Goal: Navigation & Orientation: Find specific page/section

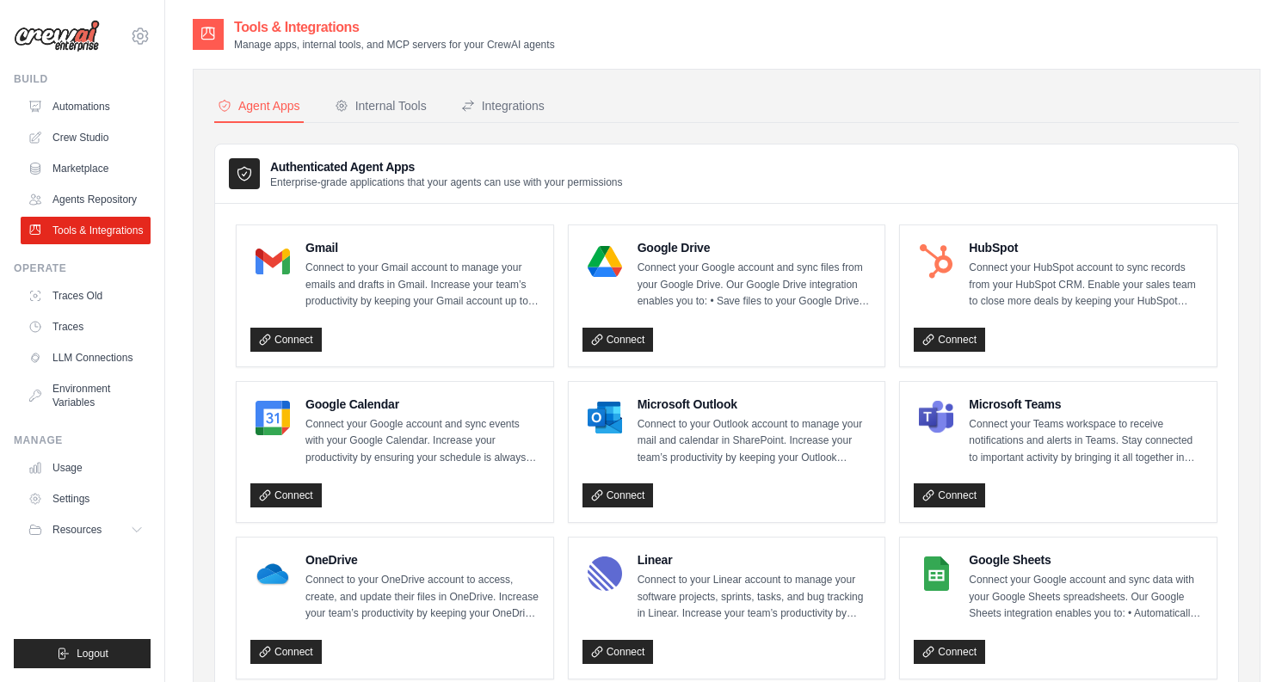
scroll to position [862, 0]
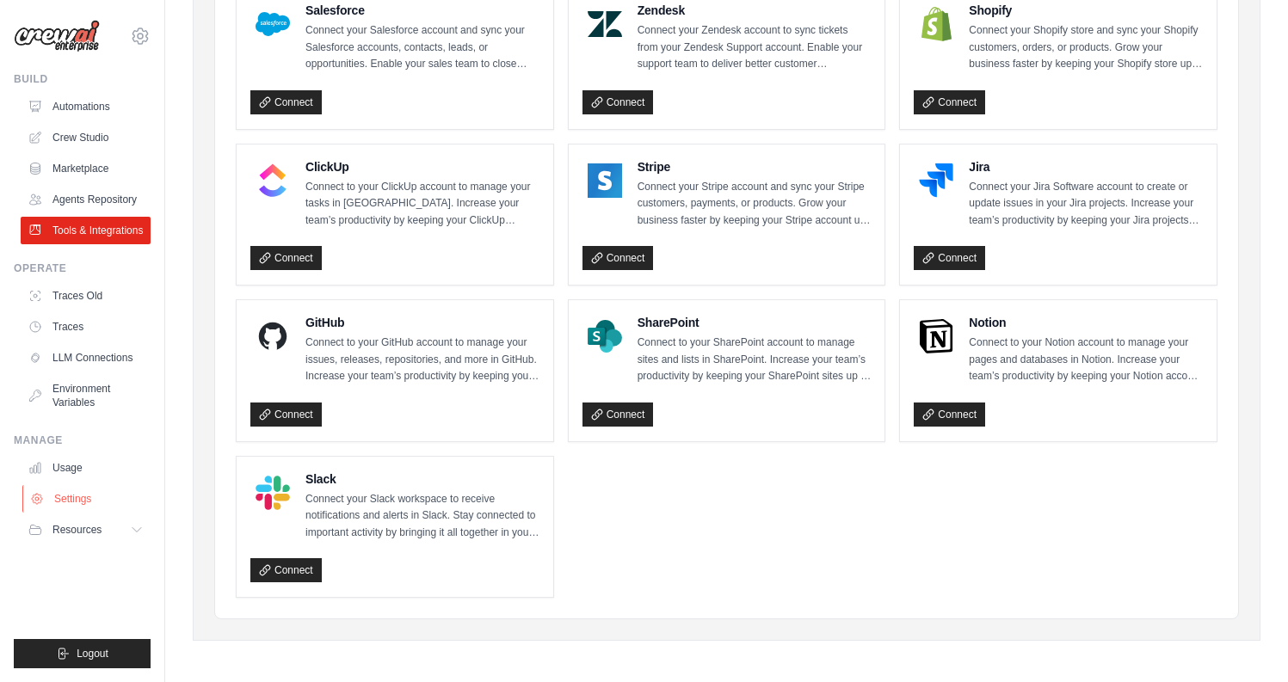
click at [83, 491] on link "Settings" at bounding box center [87, 499] width 130 height 28
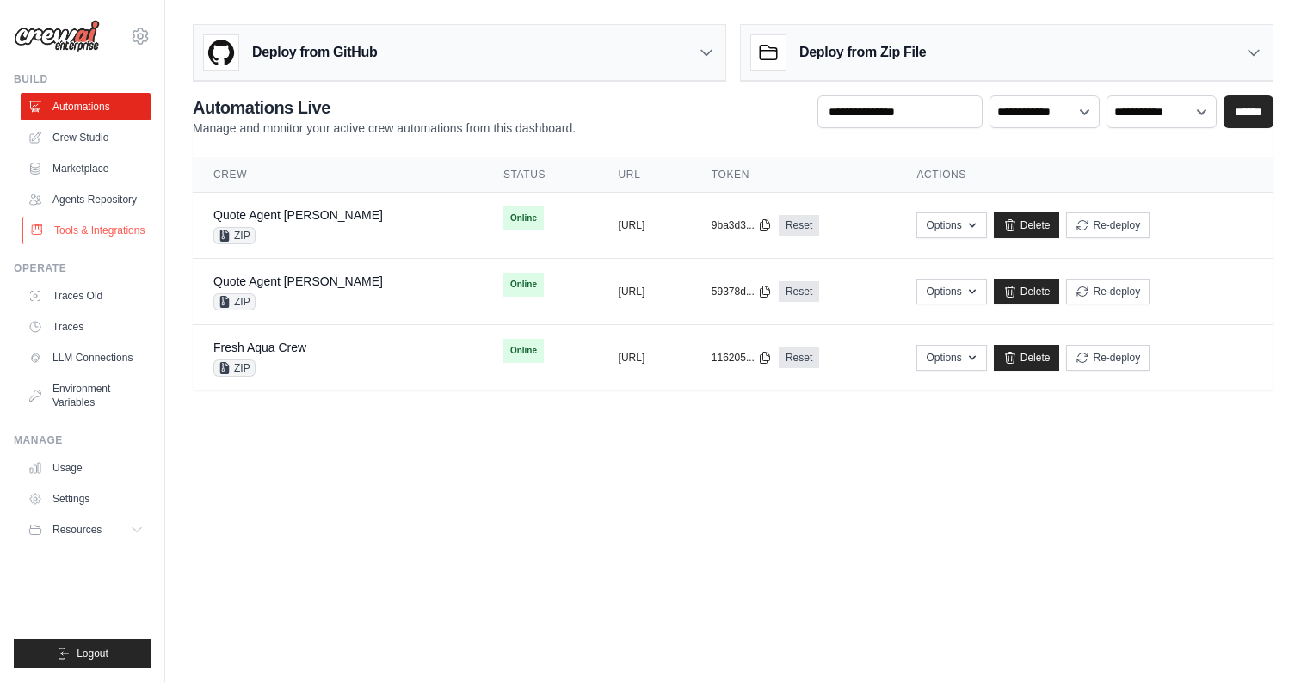
click at [95, 223] on link "Tools & Integrations" at bounding box center [87, 231] width 130 height 28
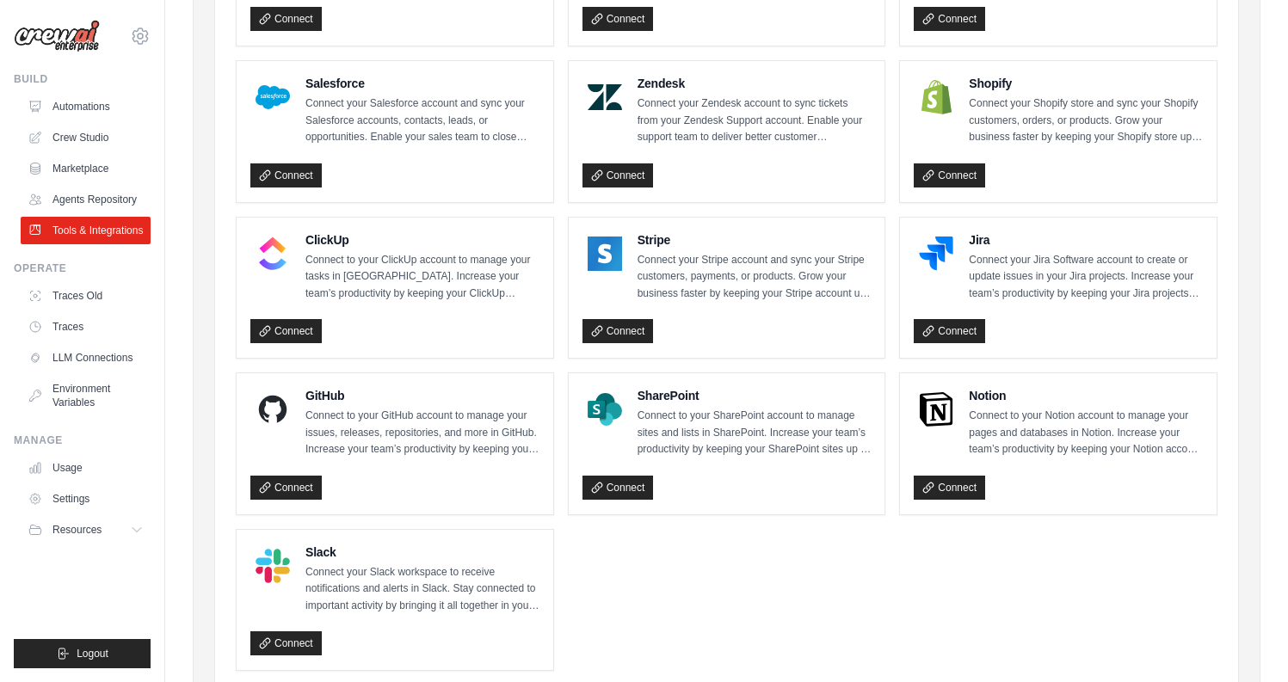
scroll to position [791, 0]
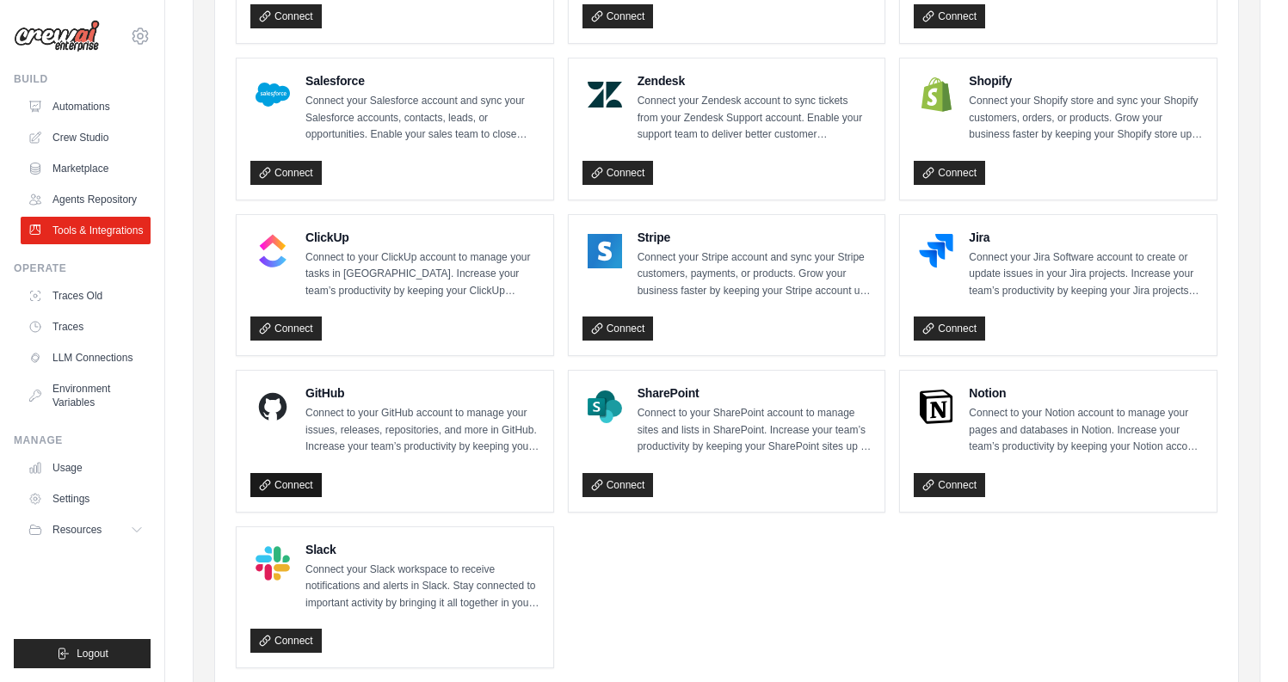
click at [274, 487] on link "Connect" at bounding box center [285, 485] width 71 height 24
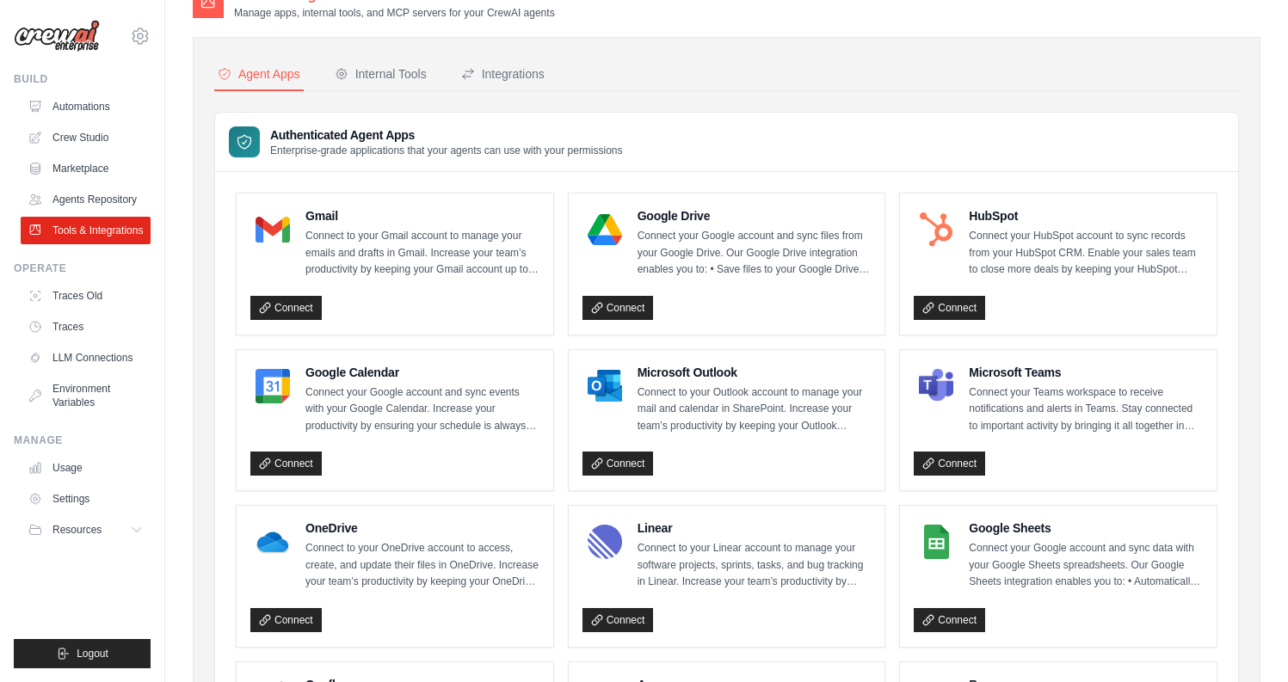
scroll to position [0, 0]
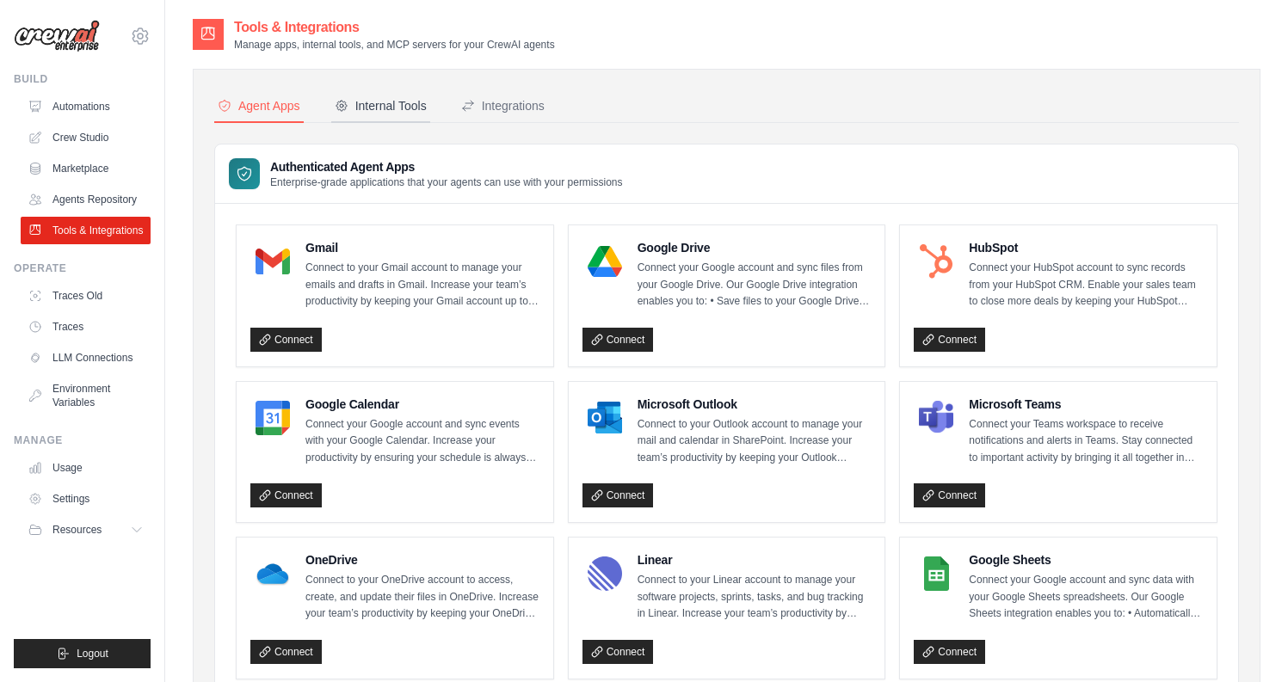
click at [397, 106] on div "Internal Tools" at bounding box center [381, 105] width 92 height 17
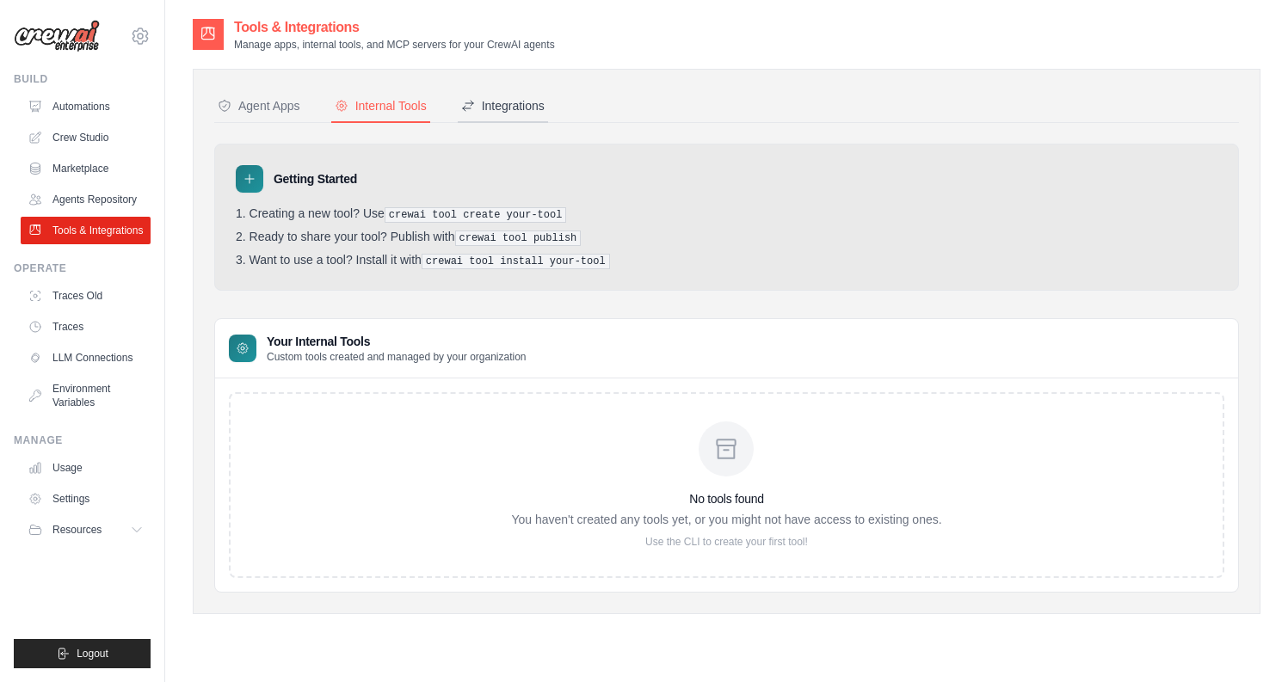
click at [522, 110] on div "Integrations" at bounding box center [502, 105] width 83 height 17
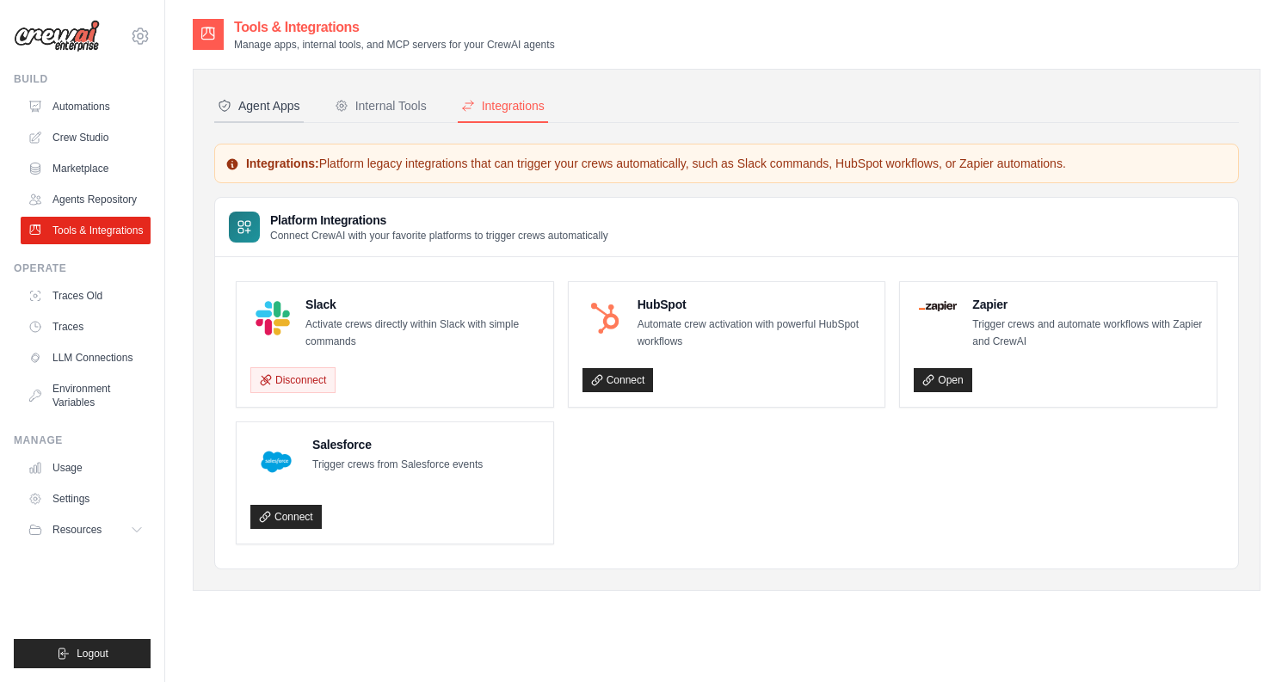
click at [270, 112] on div "Agent Apps" at bounding box center [259, 105] width 83 height 17
